Goal: Task Accomplishment & Management: Use online tool/utility

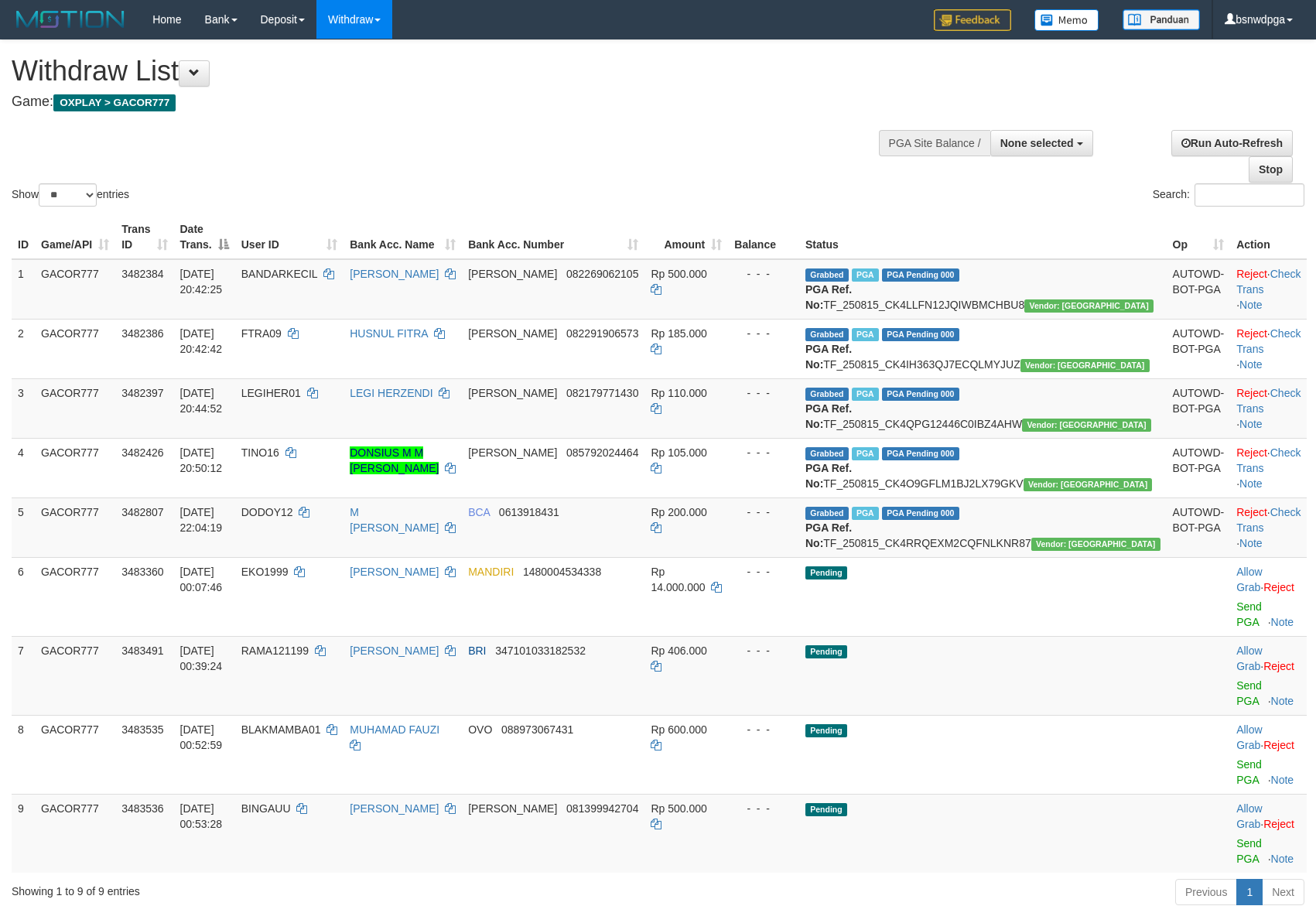
select select
select select "**"
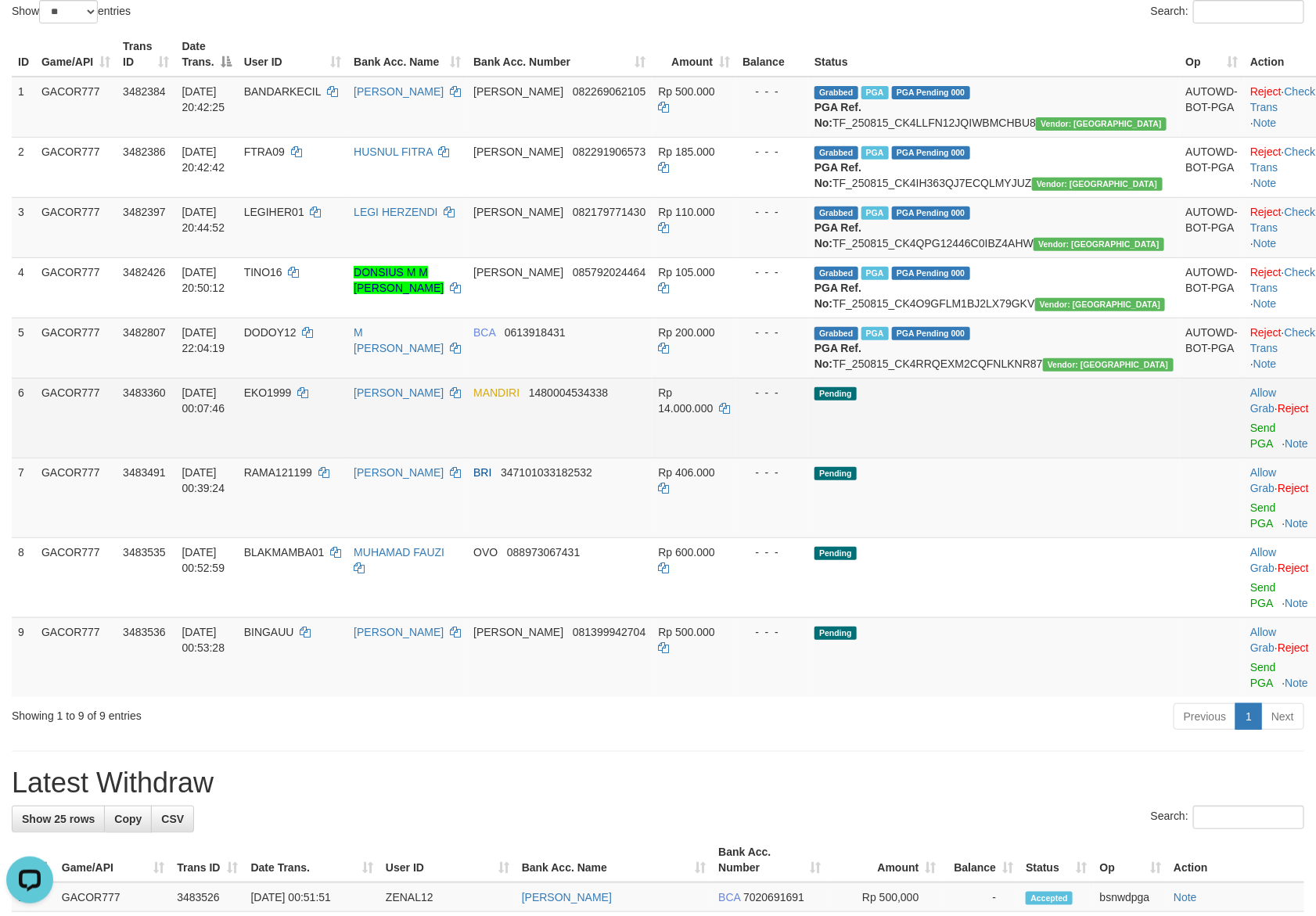
drag, startPoint x: 590, startPoint y: 669, endPoint x: 19, endPoint y: 469, distance: 605.0
click at [563, 638] on span "[PERSON_NAME]" at bounding box center [518, 631] width 90 height 13
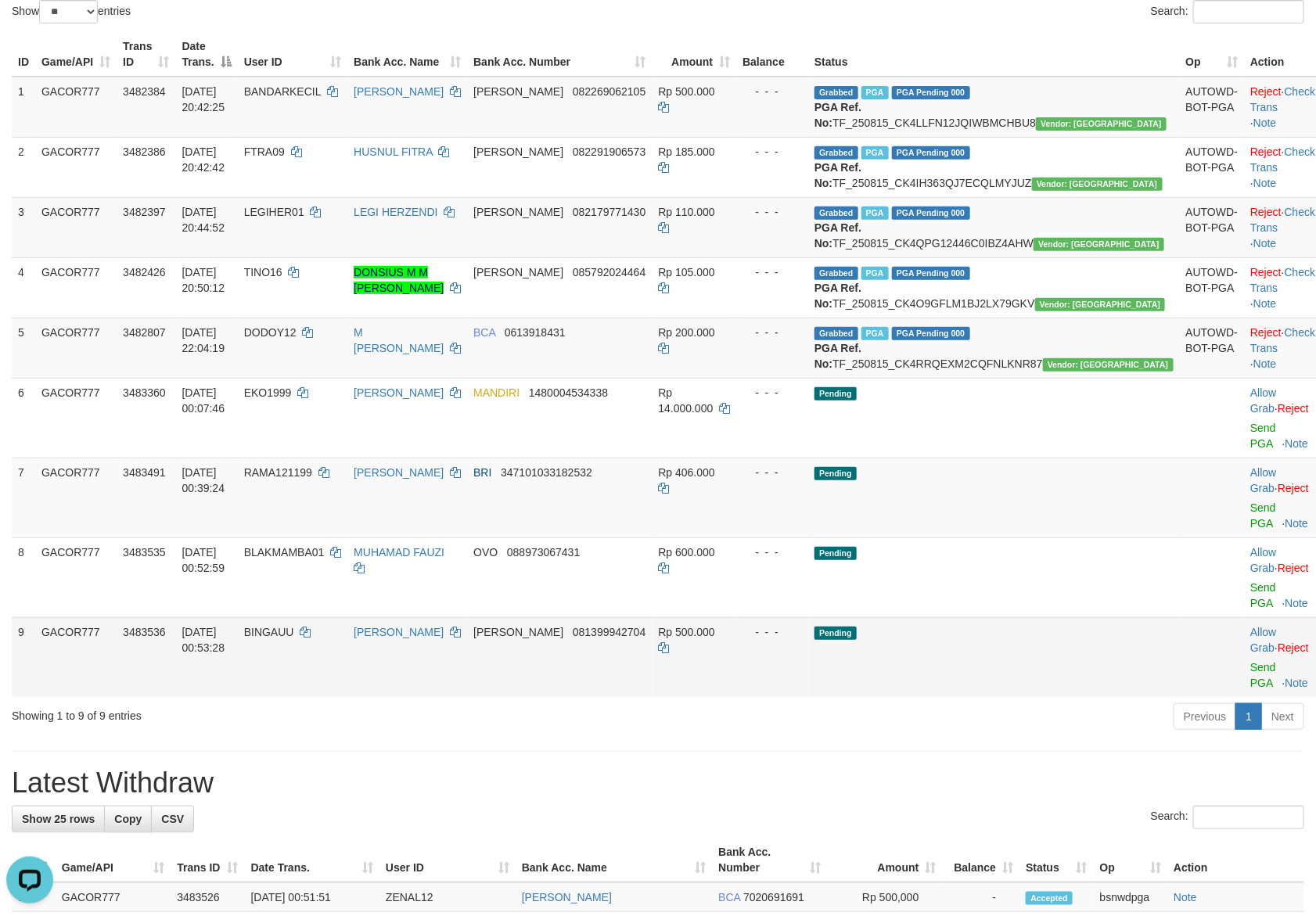
click at [737, 696] on td "Rp 500.000" at bounding box center [694, 657] width 84 height 79
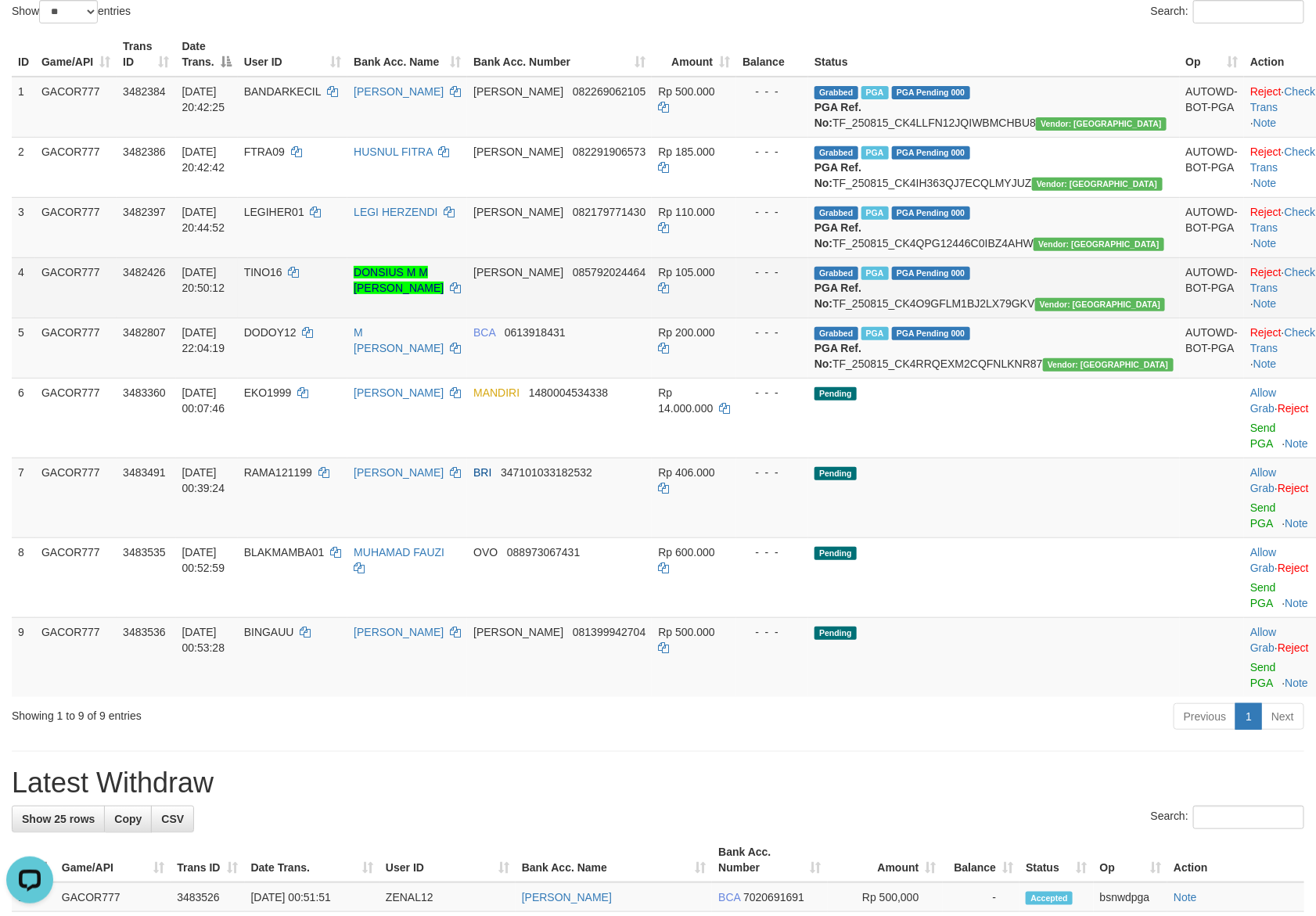
click at [348, 309] on td "TINO16" at bounding box center [293, 287] width 111 height 60
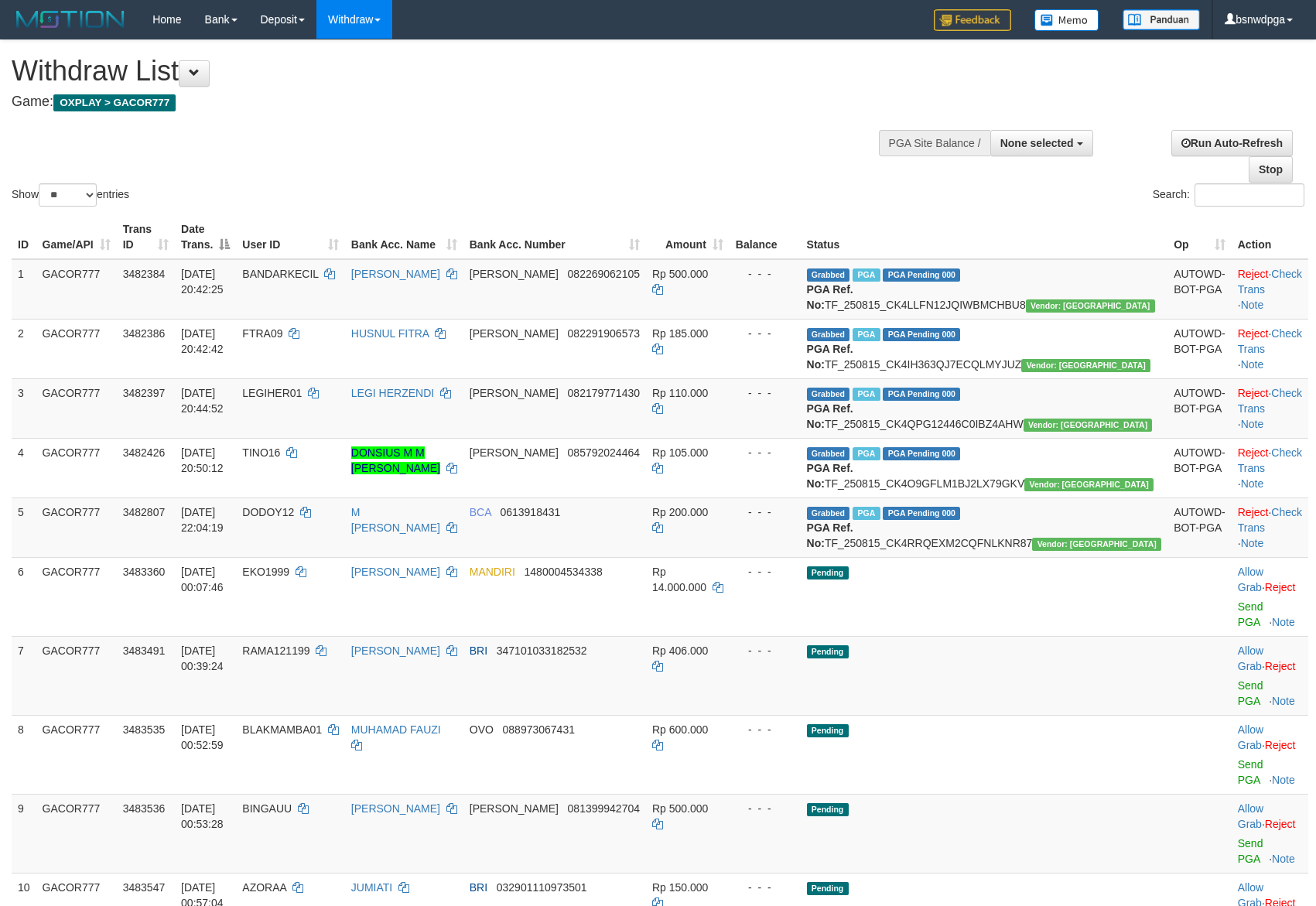
select select
select select "**"
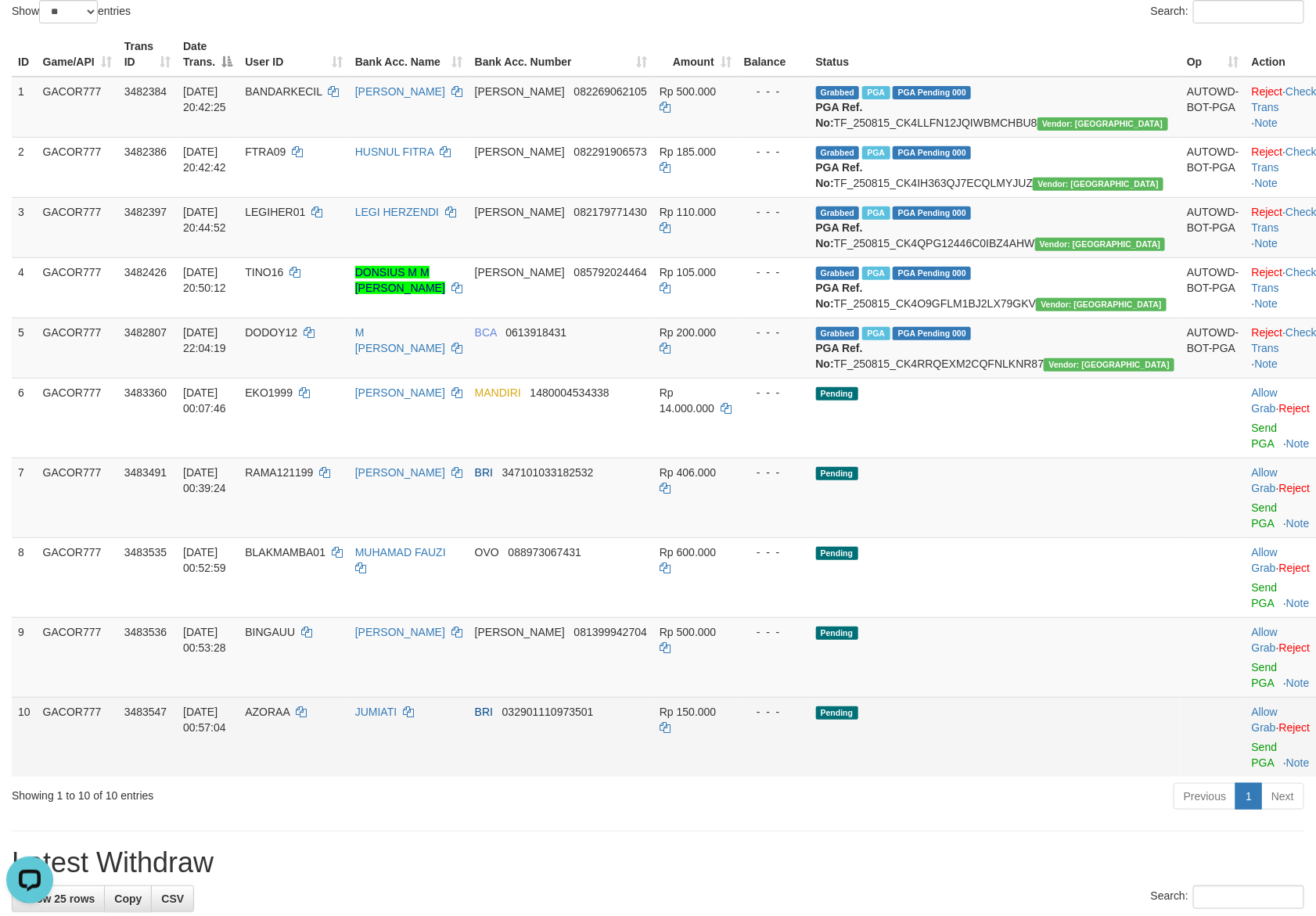
click at [589, 765] on td "BRI 032901110973501" at bounding box center [561, 736] width 185 height 79
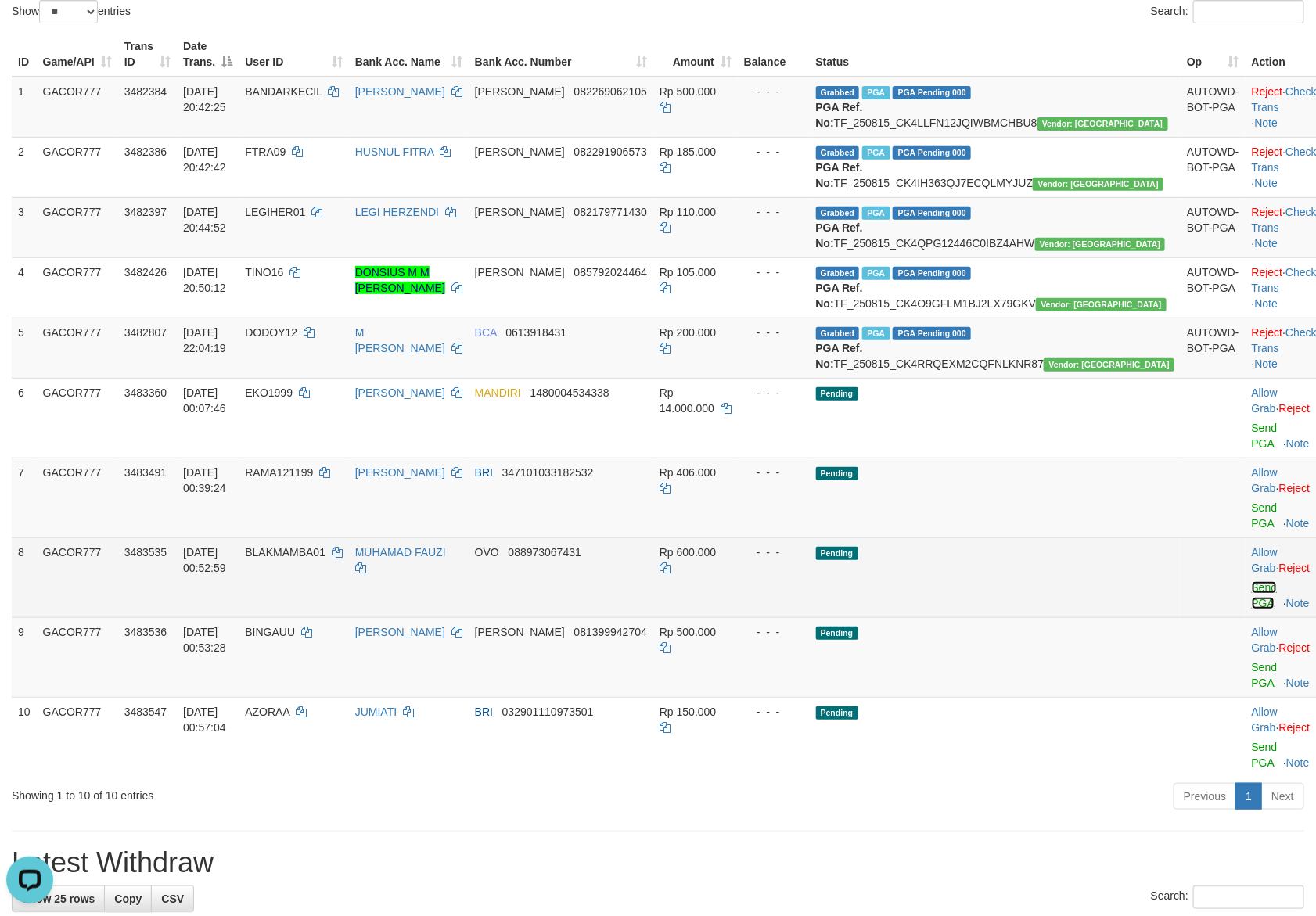
click at [1252, 610] on link "Send PGA" at bounding box center [1264, 594] width 26 height 28
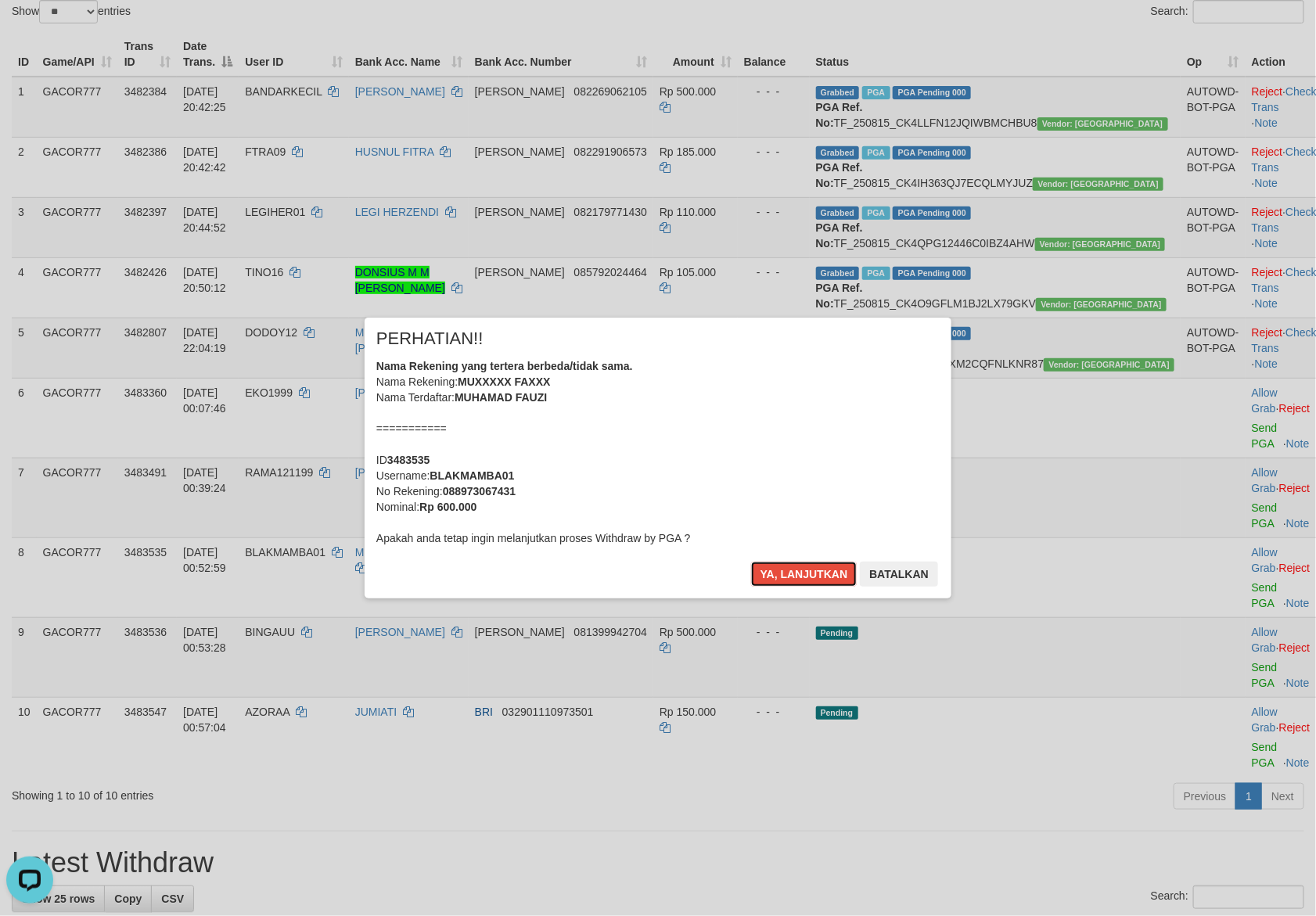
drag, startPoint x: 780, startPoint y: 575, endPoint x: 701, endPoint y: 502, distance: 107.6
click at [780, 575] on button "Ya, lanjutkan" at bounding box center [804, 574] width 106 height 25
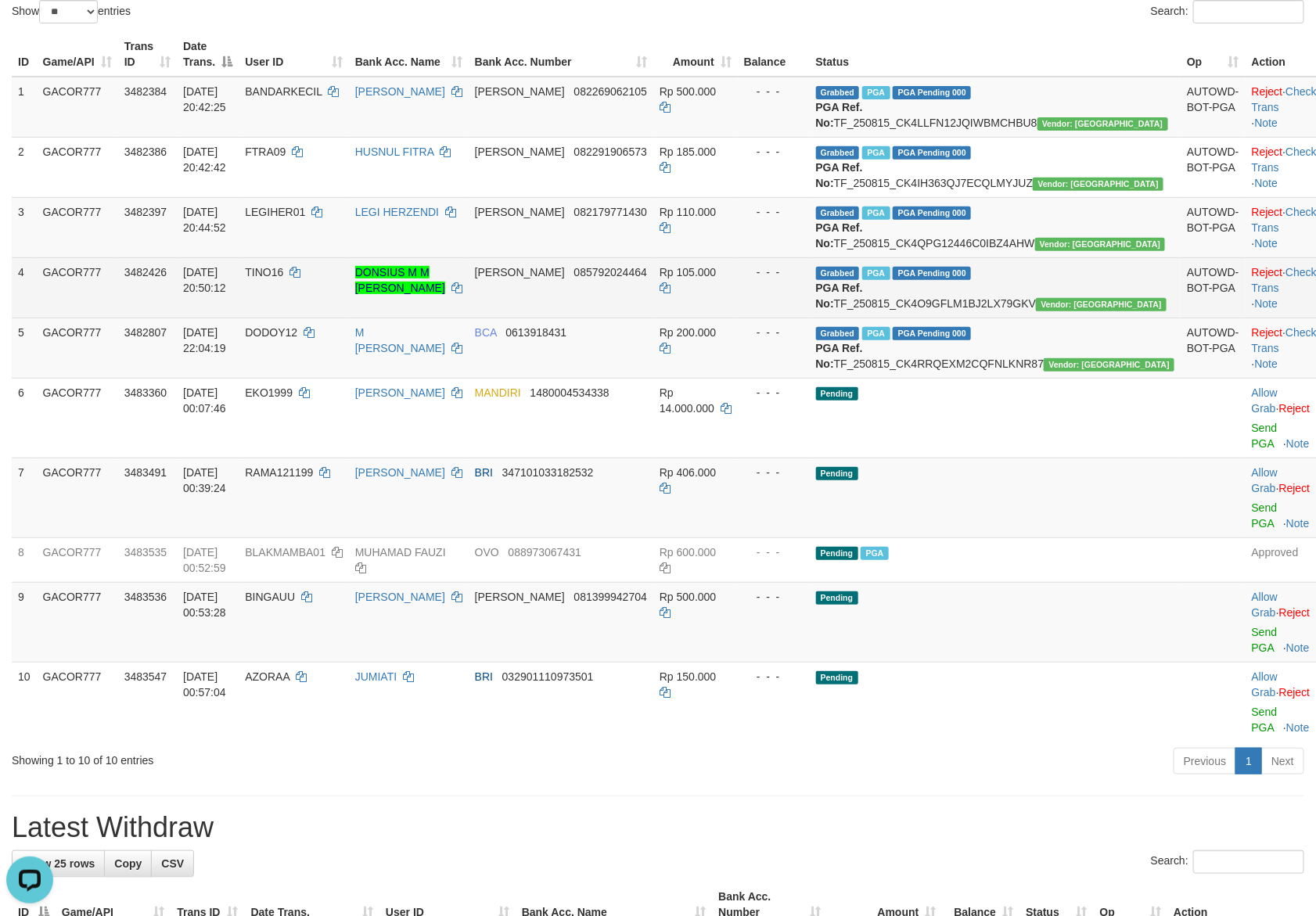
click at [349, 306] on td "TINO16" at bounding box center [294, 287] width 111 height 60
